Goal: Information Seeking & Learning: Check status

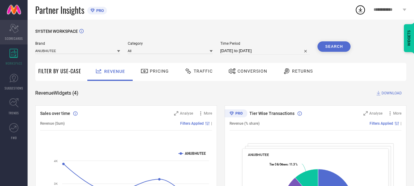
click at [13, 35] on div "Scorecard SCORECARDS" at bounding box center [14, 32] width 28 height 24
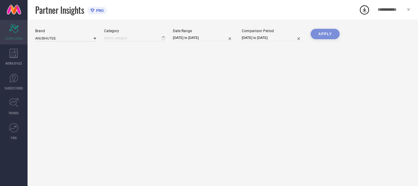
type input "All"
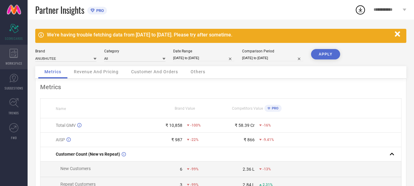
click at [13, 48] on div "WORKSPACE" at bounding box center [14, 57] width 28 height 24
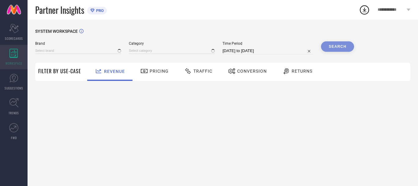
type input "ANUBHUTEE"
type input "All"
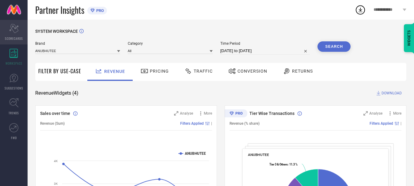
click at [16, 34] on div "Scorecard SCORECARDS" at bounding box center [14, 32] width 28 height 24
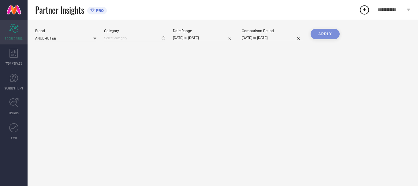
type input "All"
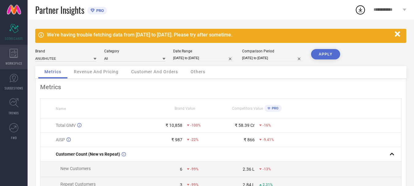
click at [10, 58] on div "WORKSPACE" at bounding box center [14, 57] width 28 height 24
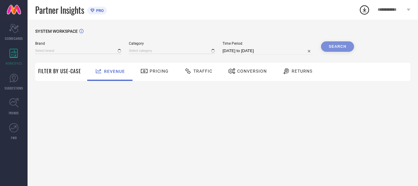
type input "ANUBHUTEE"
type input "All"
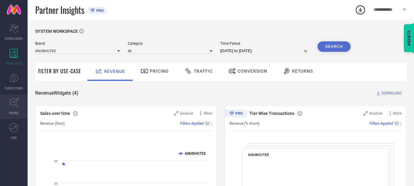
click at [9, 98] on icon at bounding box center [13, 102] width 9 height 9
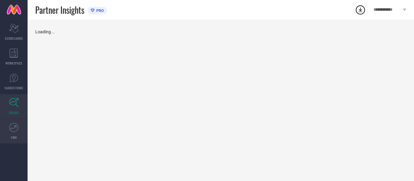
click at [9, 134] on link "FWD" at bounding box center [14, 131] width 28 height 24
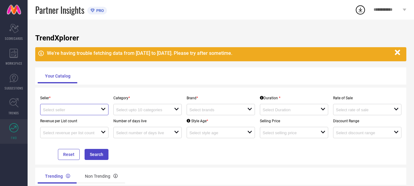
click at [67, 109] on input at bounding box center [69, 109] width 52 height 5
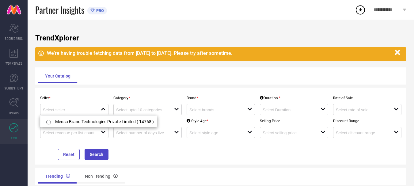
click at [67, 115] on ul "Mensa Brand Technologies Private Limited ( 14768 )" at bounding box center [98, 121] width 117 height 12
click at [68, 119] on li "Mensa Brand Technologies Private Limited ( 14768 )" at bounding box center [98, 121] width 116 height 11
type input "Mensa Brand Technologies Private Limited ( 14768 )"
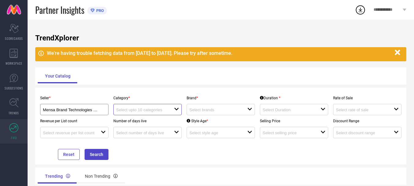
click at [139, 111] on input at bounding box center [142, 109] width 52 height 5
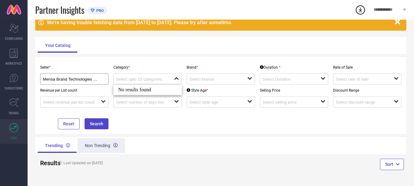
click at [106, 146] on div "Non Trending" at bounding box center [100, 145] width 47 height 15
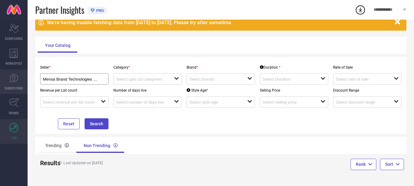
click at [14, 84] on link "SUGGESTIONS" at bounding box center [14, 81] width 28 height 24
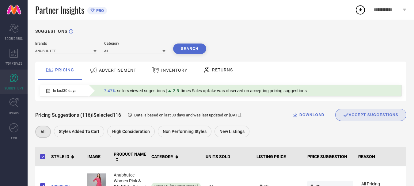
click at [77, 47] on div "Brands ANUBHUTEE" at bounding box center [65, 47] width 61 height 13
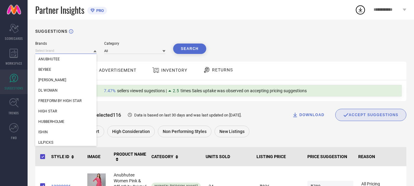
click at [77, 49] on input at bounding box center [65, 50] width 61 height 6
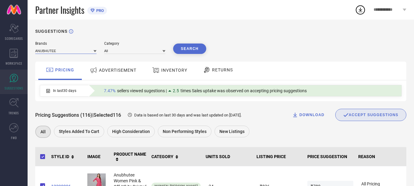
click at [79, 54] on input at bounding box center [65, 50] width 61 height 6
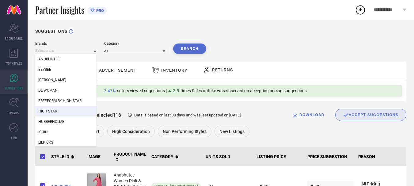
click at [65, 112] on div "HIGH STAR" at bounding box center [65, 111] width 61 height 10
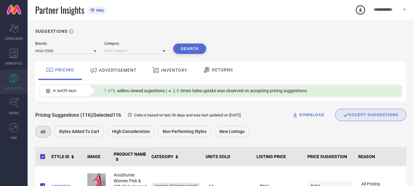
click at [145, 47] on div at bounding box center [134, 50] width 61 height 7
click at [144, 50] on input at bounding box center [134, 50] width 61 height 6
click at [144, 52] on input at bounding box center [134, 50] width 61 height 6
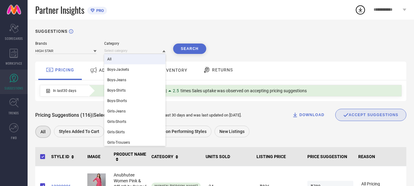
click at [126, 59] on div "All" at bounding box center [134, 59] width 61 height 10
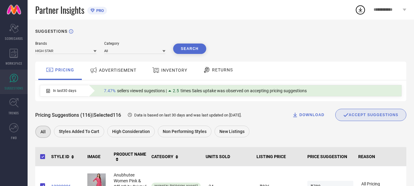
click at [181, 49] on button "Search" at bounding box center [189, 48] width 33 height 10
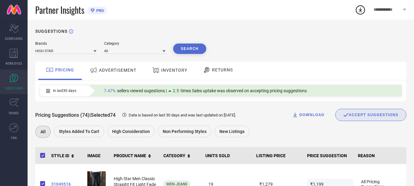
click at [127, 68] on span "ADVERTISEMENT" at bounding box center [117, 70] width 37 height 5
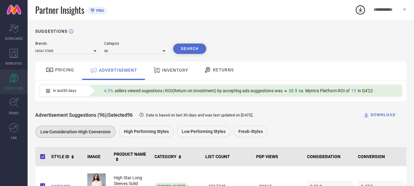
click at [170, 76] on div "INVENTORY" at bounding box center [170, 71] width 51 height 18
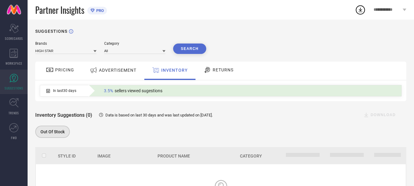
click at [213, 74] on div "RETURNS" at bounding box center [218, 70] width 33 height 10
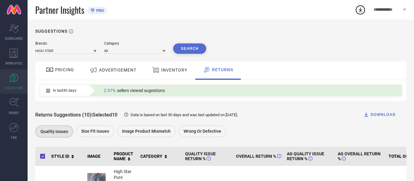
click at [62, 62] on div "PRICING" at bounding box center [59, 71] width 43 height 18
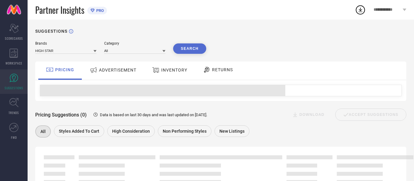
click at [103, 74] on div "ADVERTISEMENT" at bounding box center [113, 70] width 50 height 11
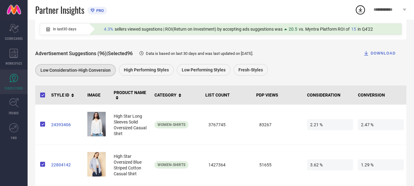
scroll to position [62, 0]
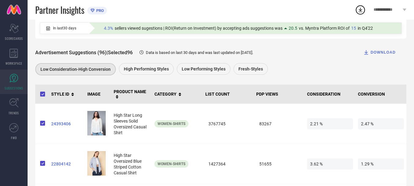
click at [59, 94] on th "STYLE ID" at bounding box center [67, 93] width 36 height 19
click at [74, 96] on icon at bounding box center [72, 94] width 4 height 4
click at [83, 141] on td "24393406" at bounding box center [67, 124] width 36 height 40
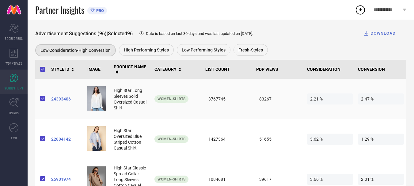
scroll to position [0, 0]
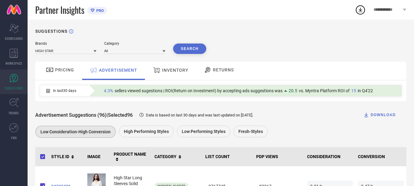
click at [175, 76] on div "INVENTORY" at bounding box center [170, 71] width 51 height 18
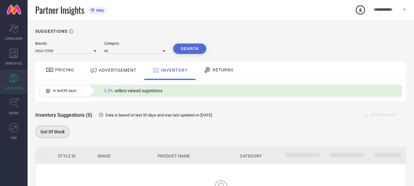
click at [209, 70] on icon at bounding box center [208, 70] width 6 height 6
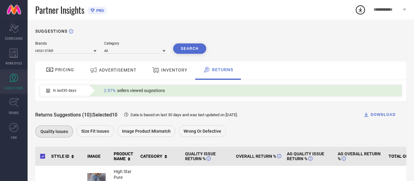
click at [380, 14] on div "**********" at bounding box center [390, 10] width 48 height 20
click at [341, 127] on div "Quality issues Size fit issues Image product mismatch Wrong or Defective" at bounding box center [217, 133] width 365 height 14
click at [22, 133] on link "FWD" at bounding box center [14, 131] width 28 height 24
